Goal: Find specific page/section: Find specific page/section

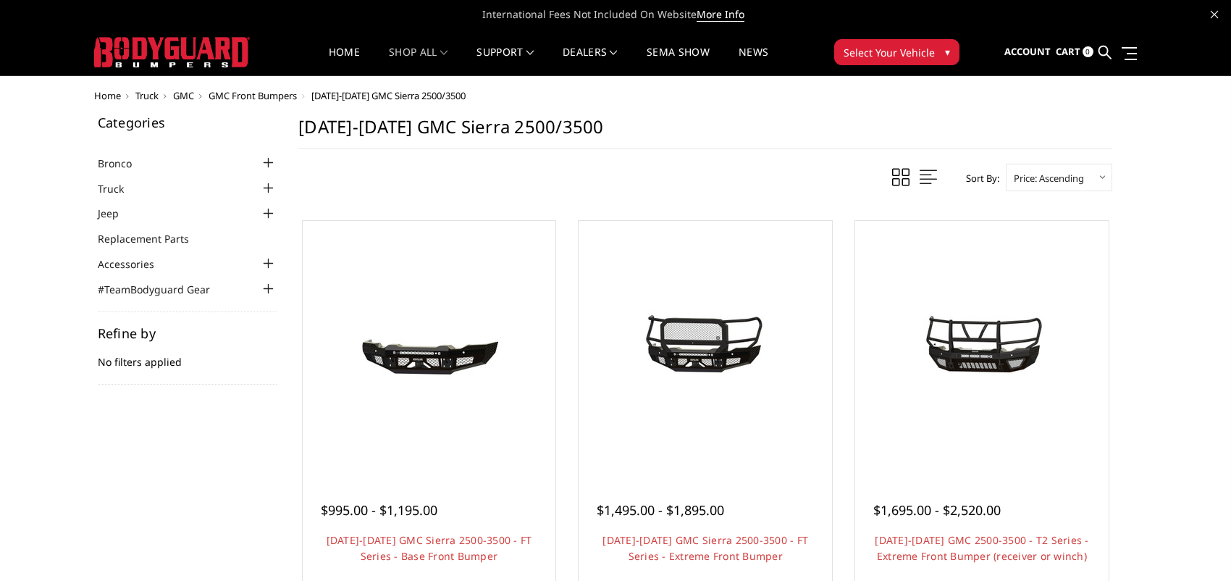
click at [258, 91] on span "GMC Front Bumpers" at bounding box center [252, 95] width 88 height 13
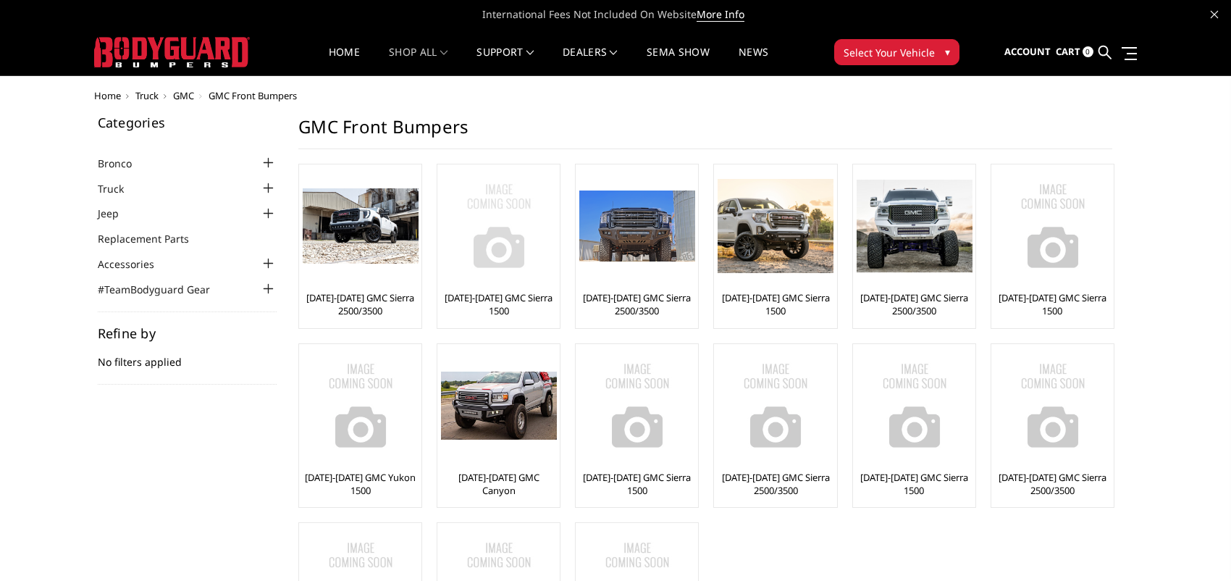
click at [558, 250] on li "[DATE]-[DATE] GMC Sierra 1500" at bounding box center [499, 246] width 124 height 165
click at [521, 250] on img at bounding box center [499, 226] width 116 height 116
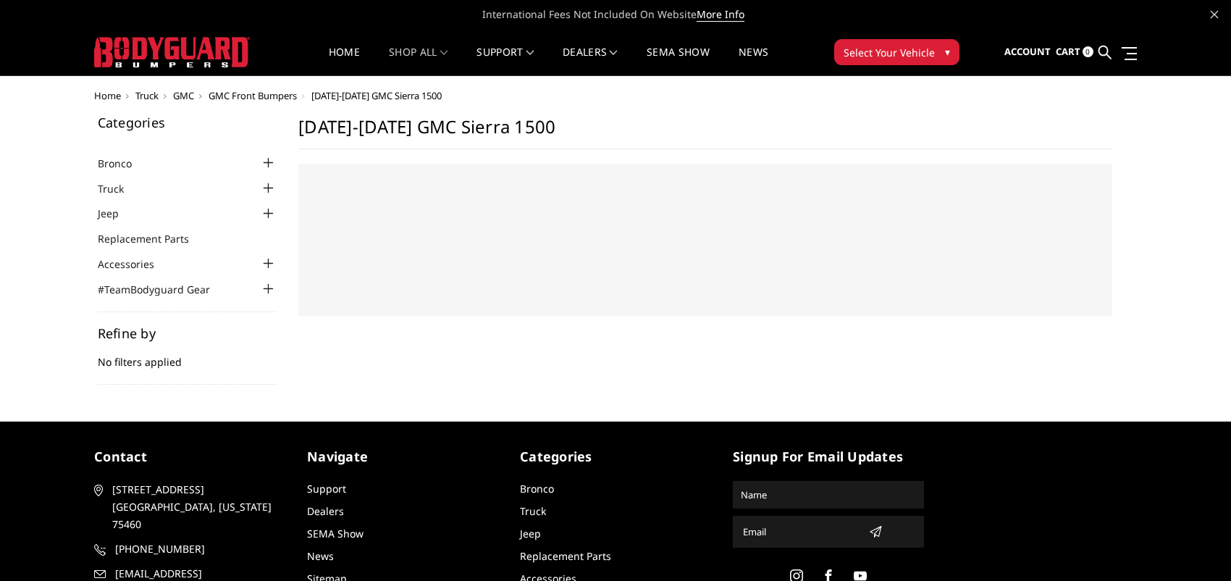
select select "US"
